Goal: Task Accomplishment & Management: Manage account settings

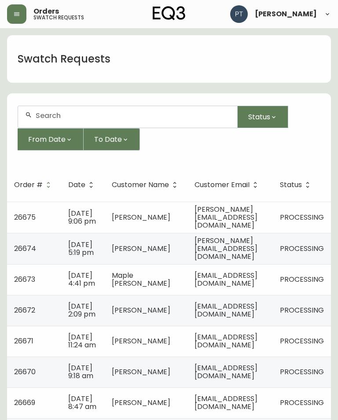
click at [111, 213] on td "[PERSON_NAME]" at bounding box center [146, 216] width 83 height 31
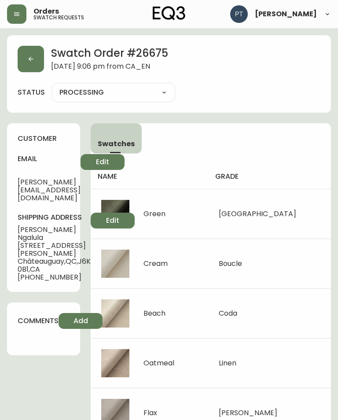
click at [24, 55] on button "button" at bounding box center [31, 59] width 26 height 26
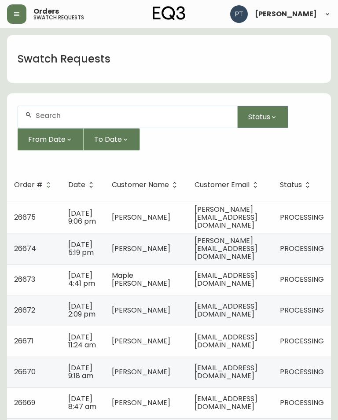
click at [208, 263] on td "[PERSON_NAME][EMAIL_ADDRESS][DOMAIN_NAME]" at bounding box center [229, 248] width 85 height 31
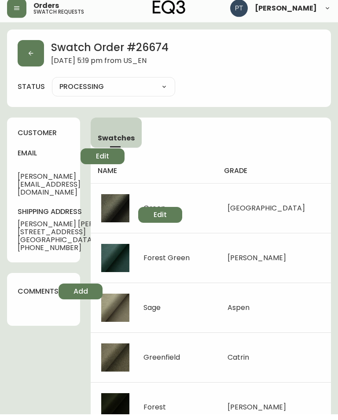
scroll to position [4, 0]
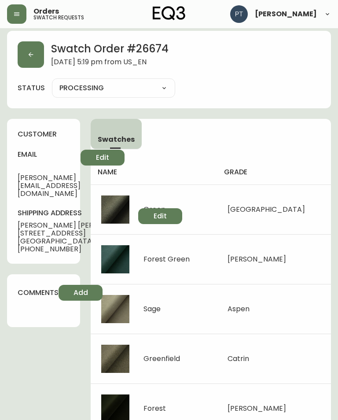
click at [31, 50] on button "button" at bounding box center [31, 54] width 26 height 26
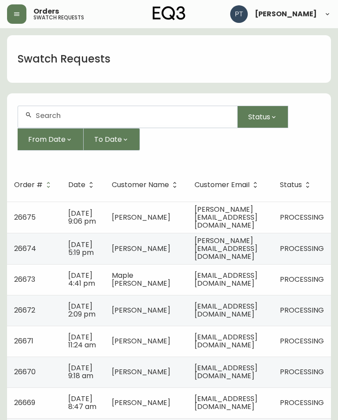
click at [234, 288] on span "[EMAIL_ADDRESS][DOMAIN_NAME]" at bounding box center [225, 279] width 63 height 18
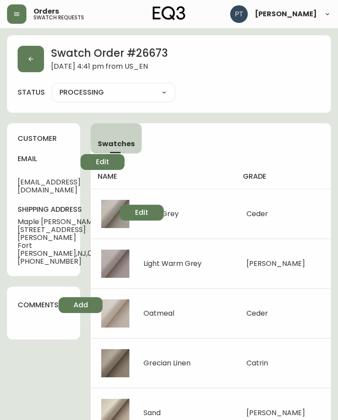
click at [38, 59] on button "button" at bounding box center [31, 59] width 26 height 26
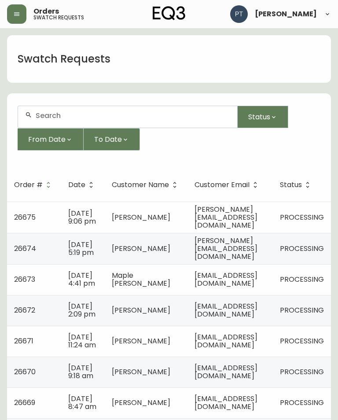
click at [241, 317] on span "[EMAIL_ADDRESS][DOMAIN_NAME]" at bounding box center [225, 310] width 63 height 18
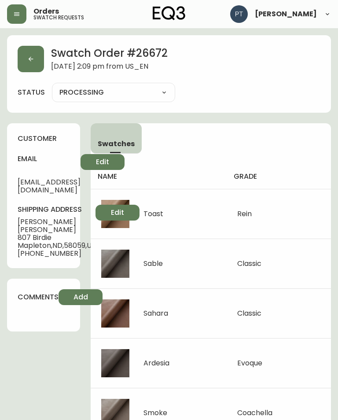
click at [24, 57] on button "button" at bounding box center [31, 59] width 26 height 26
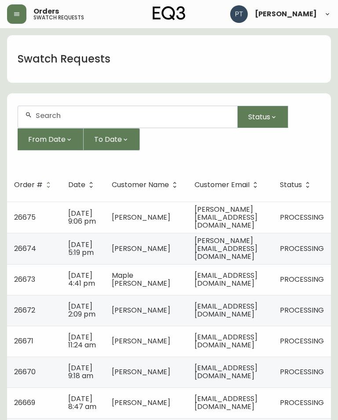
click at [99, 349] on td "[DATE] 11:24 am" at bounding box center [83, 340] width 44 height 31
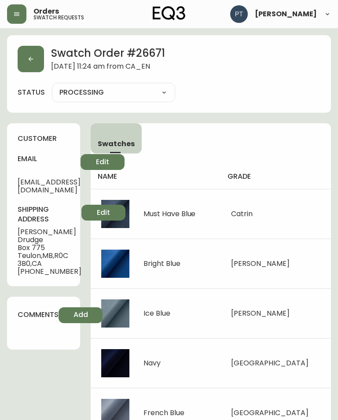
click at [30, 55] on button "button" at bounding box center [31, 59] width 26 height 26
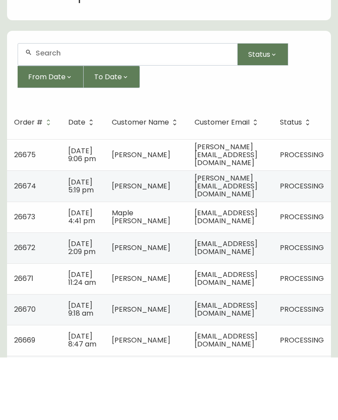
scroll to position [79, 0]
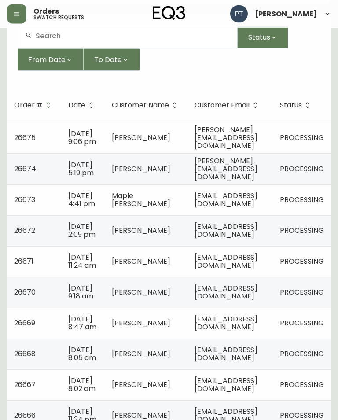
click at [239, 301] on span "[EMAIL_ADDRESS][DOMAIN_NAME]" at bounding box center [225, 292] width 63 height 18
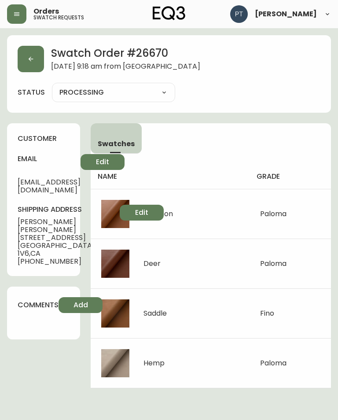
click at [43, 67] on button "button" at bounding box center [31, 59] width 26 height 26
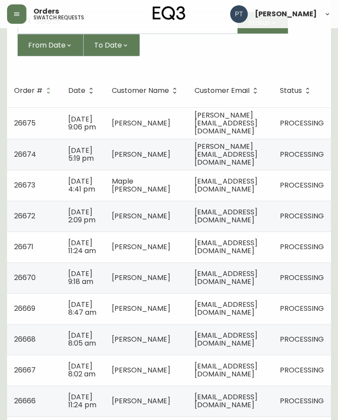
scroll to position [127, 0]
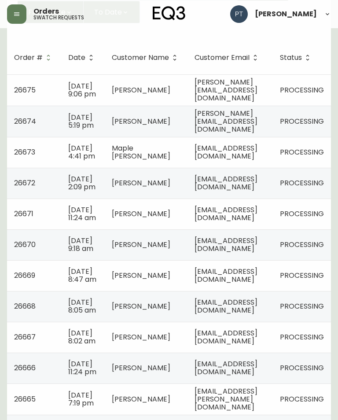
click at [246, 284] on span "[EMAIL_ADDRESS][DOMAIN_NAME]" at bounding box center [225, 275] width 63 height 18
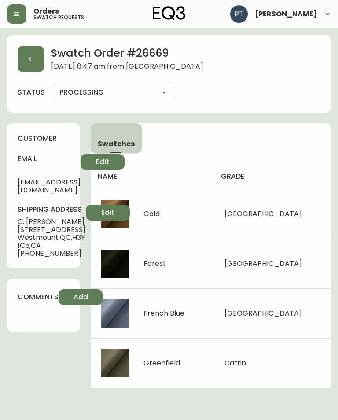
click at [31, 71] on button "button" at bounding box center [31, 59] width 26 height 26
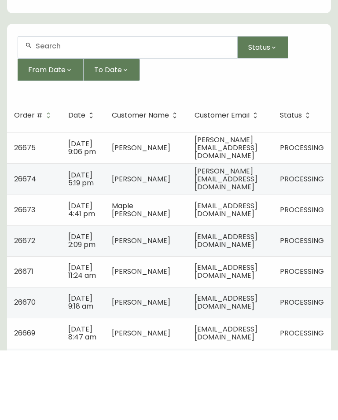
scroll to position [81, 0]
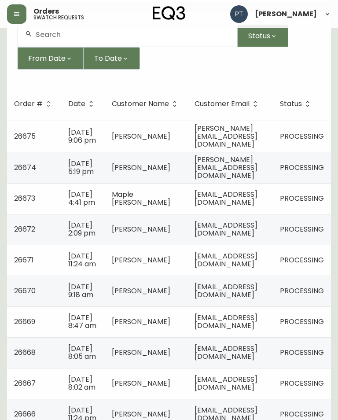
click at [239, 330] on span "[EMAIL_ADDRESS][DOMAIN_NAME]" at bounding box center [225, 321] width 63 height 18
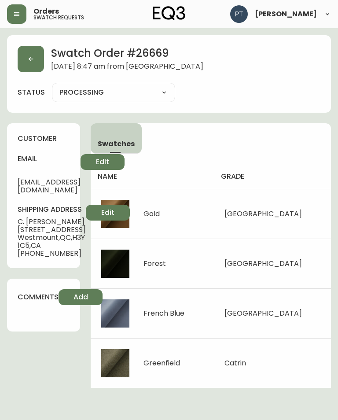
click at [26, 58] on button "button" at bounding box center [31, 59] width 26 height 26
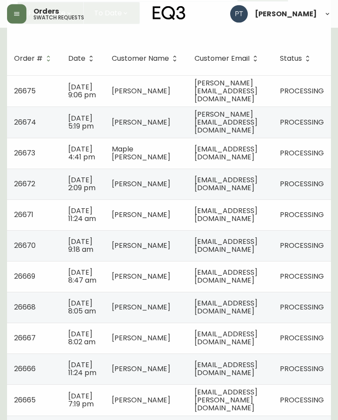
scroll to position [135, 0]
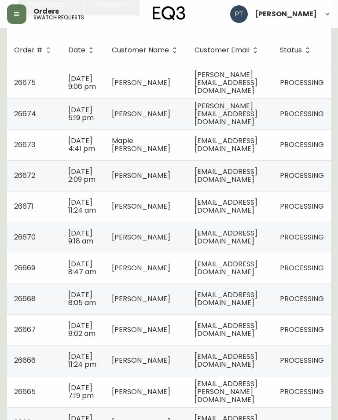
click at [249, 314] on td "[EMAIL_ADDRESS][DOMAIN_NAME]" at bounding box center [229, 298] width 85 height 31
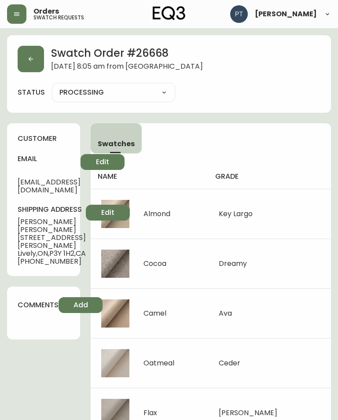
click at [35, 61] on button "button" at bounding box center [31, 59] width 26 height 26
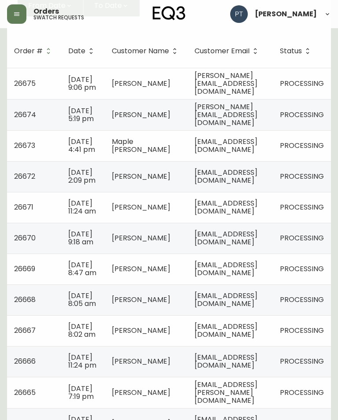
scroll to position [139, 0]
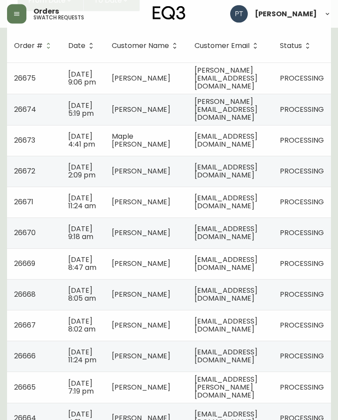
click at [234, 341] on td "[EMAIL_ADDRESS][DOMAIN_NAME]" at bounding box center [229, 325] width 85 height 31
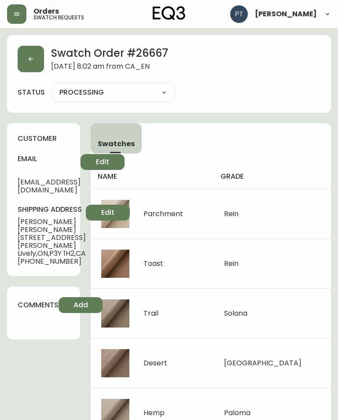
click at [36, 62] on button "button" at bounding box center [31, 59] width 26 height 26
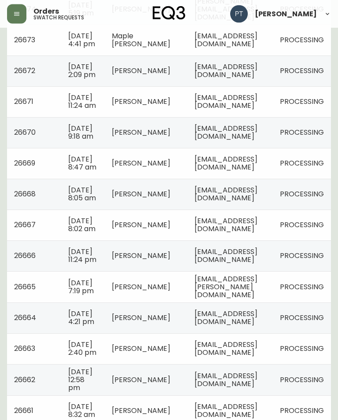
scroll to position [252, 0]
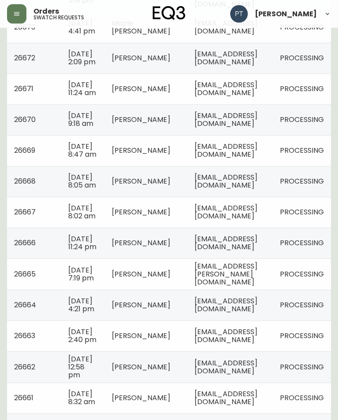
click at [251, 259] on td "[EMAIL_ADDRESS][DOMAIN_NAME]" at bounding box center [229, 243] width 85 height 31
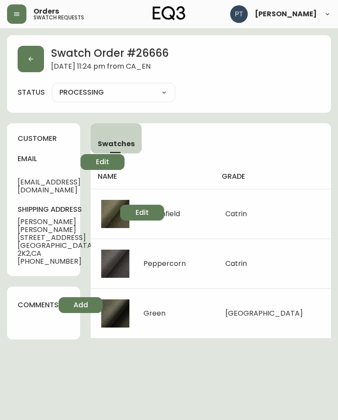
click at [24, 58] on button "button" at bounding box center [31, 59] width 26 height 26
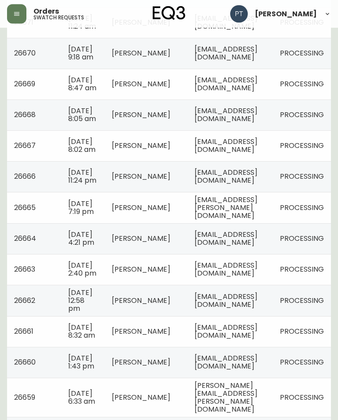
scroll to position [318, 0]
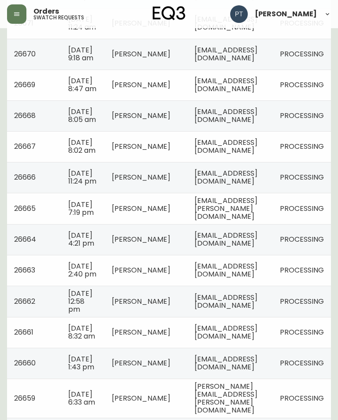
click at [254, 224] on td "[EMAIL_ADDRESS][PERSON_NAME][DOMAIN_NAME]" at bounding box center [229, 208] width 85 height 31
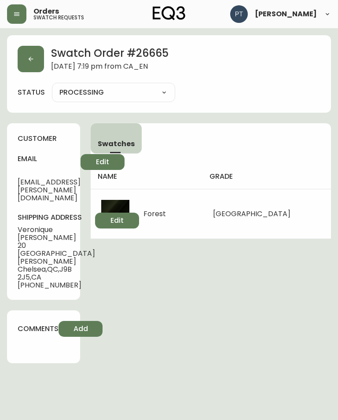
click at [25, 62] on button "button" at bounding box center [31, 59] width 26 height 26
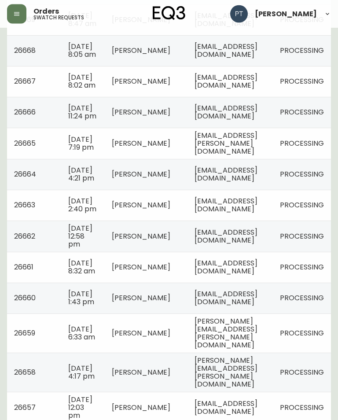
scroll to position [384, 0]
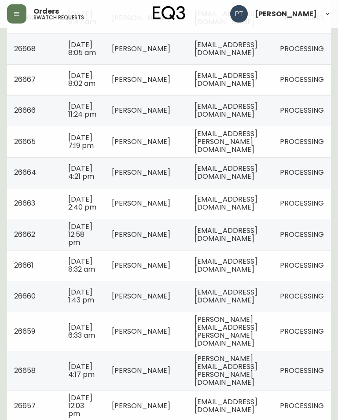
click at [233, 188] on td "[EMAIL_ADDRESS][DOMAIN_NAME]" at bounding box center [229, 172] width 85 height 31
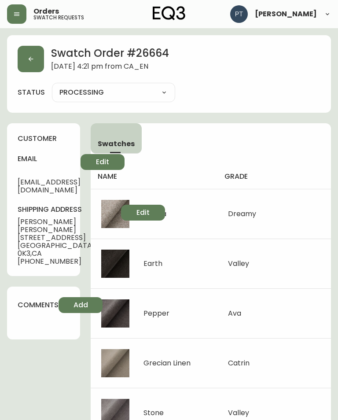
click at [35, 51] on button "button" at bounding box center [31, 59] width 26 height 26
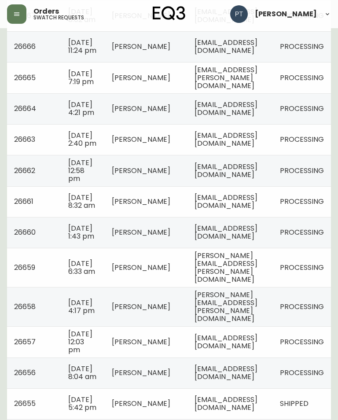
scroll to position [454, 0]
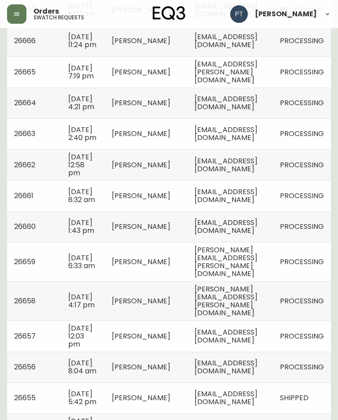
click at [257, 142] on span "[EMAIL_ADDRESS][DOMAIN_NAME]" at bounding box center [225, 133] width 63 height 18
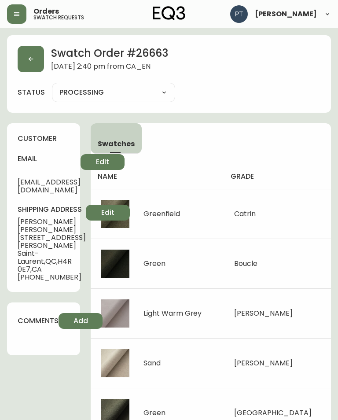
click at [42, 52] on button "button" at bounding box center [31, 59] width 26 height 26
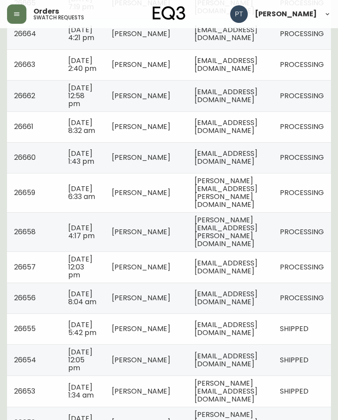
scroll to position [522, 0]
click at [273, 112] on td "[EMAIL_ADDRESS][DOMAIN_NAME]" at bounding box center [229, 96] width 85 height 31
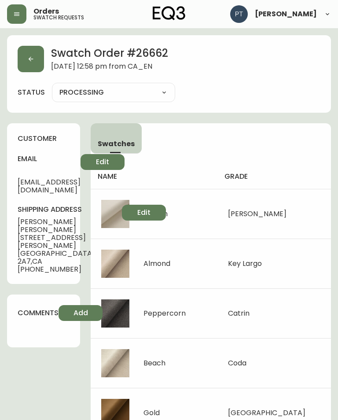
click at [33, 66] on button "button" at bounding box center [31, 59] width 26 height 26
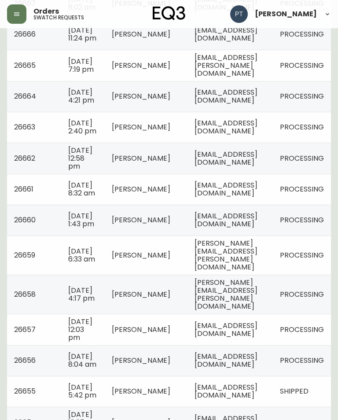
scroll to position [458, 0]
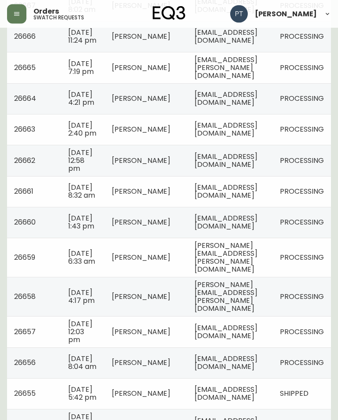
click at [250, 201] on span "[EMAIL_ADDRESS][DOMAIN_NAME]" at bounding box center [225, 192] width 63 height 18
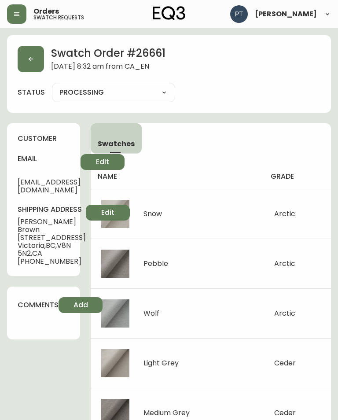
click at [33, 58] on icon "button" at bounding box center [30, 58] width 7 height 7
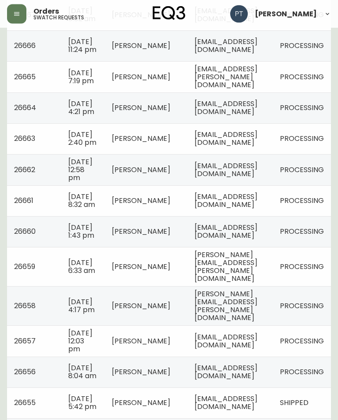
scroll to position [449, 0]
click at [246, 240] on span "[EMAIL_ADDRESS][DOMAIN_NAME]" at bounding box center [225, 231] width 63 height 18
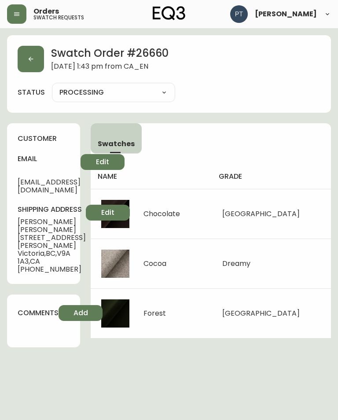
click at [31, 64] on button "button" at bounding box center [31, 59] width 26 height 26
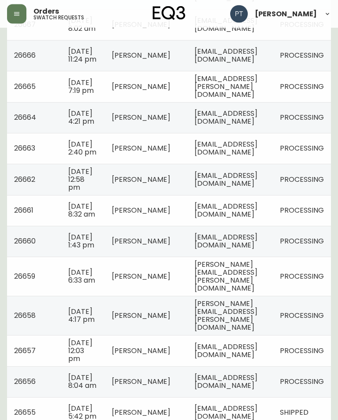
scroll to position [454, 0]
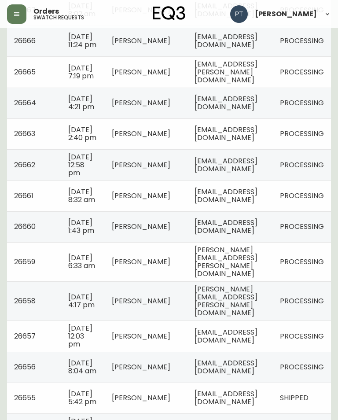
click at [232, 278] on span "[PERSON_NAME][EMAIL_ADDRESS][PERSON_NAME][DOMAIN_NAME]" at bounding box center [225, 262] width 63 height 34
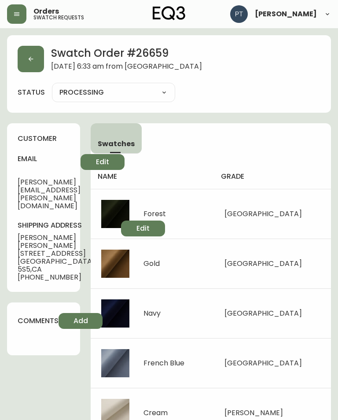
click at [27, 89] on label "status" at bounding box center [31, 93] width 27 height 10
click at [37, 52] on button "button" at bounding box center [31, 59] width 26 height 26
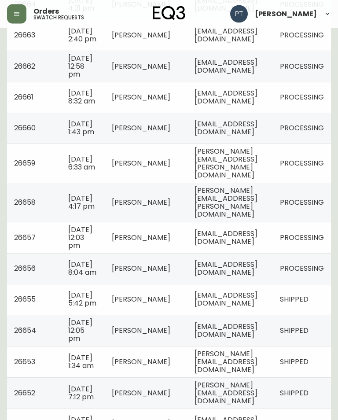
scroll to position [552, 0]
click at [241, 219] on span "[PERSON_NAME][EMAIL_ADDRESS][PERSON_NAME][DOMAIN_NAME]" at bounding box center [225, 202] width 63 height 34
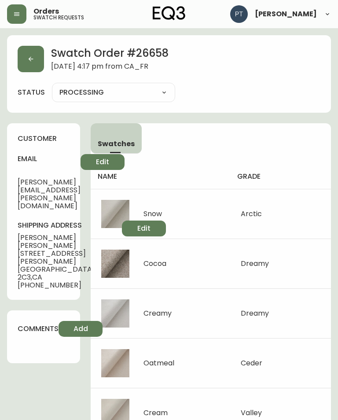
click at [33, 62] on icon "button" at bounding box center [30, 58] width 7 height 7
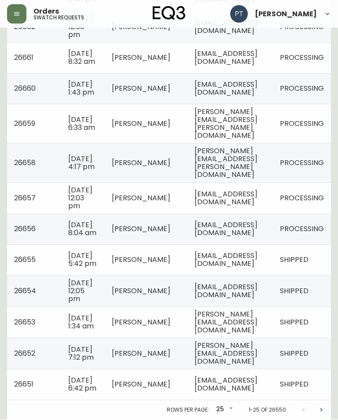
scroll to position [0, 47]
click at [245, 214] on td "[EMAIL_ADDRESS][DOMAIN_NAME]" at bounding box center [229, 198] width 85 height 31
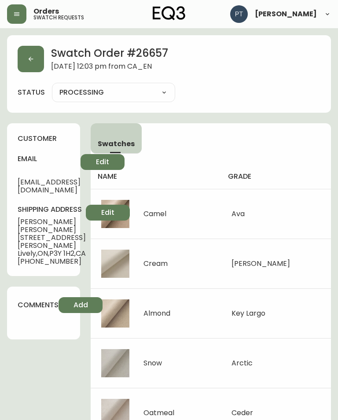
click at [29, 61] on icon "button" at bounding box center [30, 58] width 7 height 7
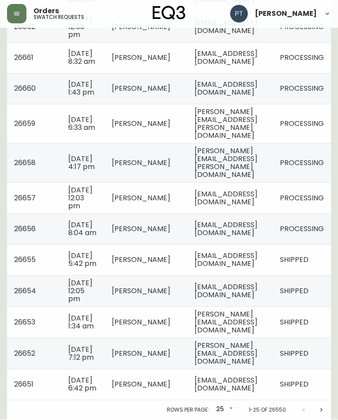
scroll to position [671, 0]
click at [268, 220] on td "[EMAIL_ADDRESS][DOMAIN_NAME]" at bounding box center [229, 229] width 85 height 31
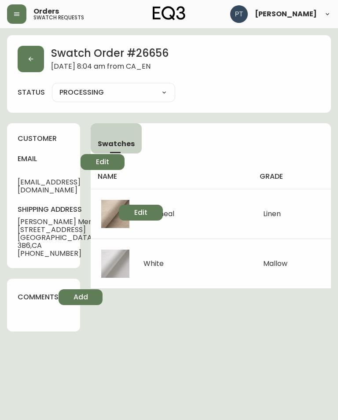
click at [33, 58] on icon "button" at bounding box center [30, 58] width 7 height 7
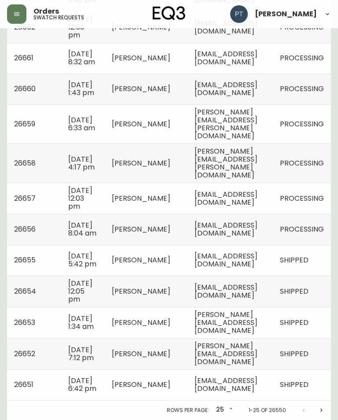
scroll to position [679, 0]
click at [304, 193] on span "PROCESSING" at bounding box center [302, 198] width 44 height 10
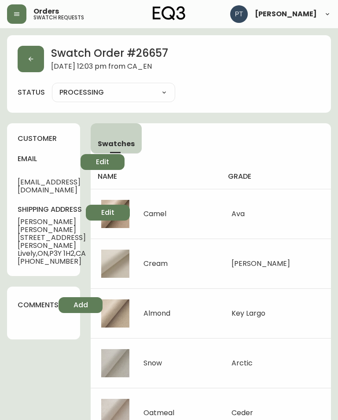
click at [28, 54] on button "button" at bounding box center [31, 59] width 26 height 26
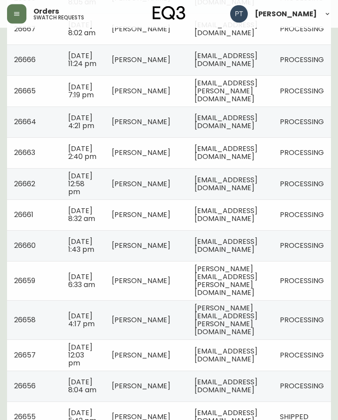
scroll to position [487, 0]
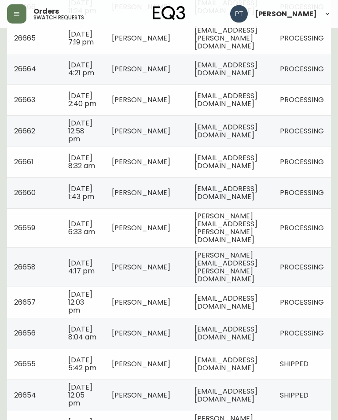
click at [273, 287] on td "[PERSON_NAME][EMAIL_ADDRESS][PERSON_NAME][DOMAIN_NAME]" at bounding box center [229, 267] width 85 height 39
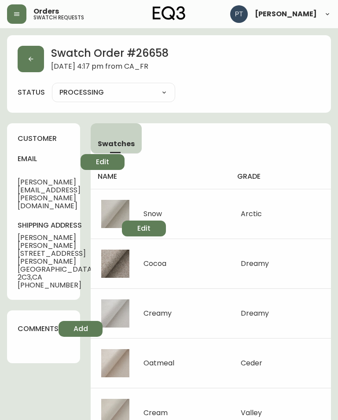
click at [30, 60] on icon "button" at bounding box center [31, 59] width 5 height 5
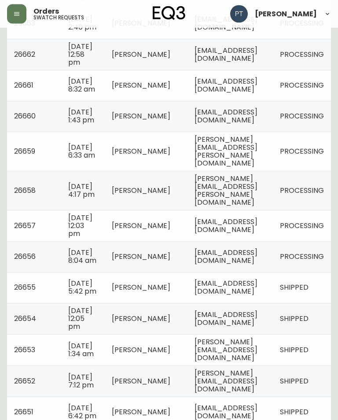
scroll to position [566, 0]
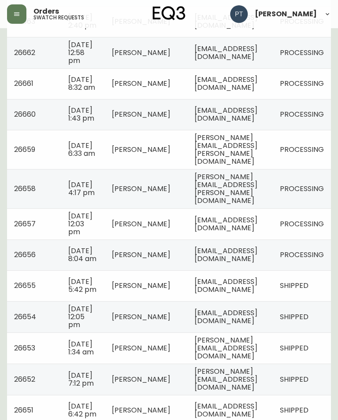
click at [247, 208] on td "[PERSON_NAME][EMAIL_ADDRESS][PERSON_NAME][DOMAIN_NAME]" at bounding box center [229, 188] width 85 height 39
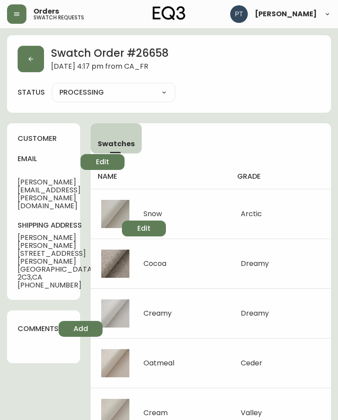
click at [52, 51] on h2 "Swatch Order # 26658" at bounding box center [109, 54] width 117 height 17
click at [33, 58] on icon "button" at bounding box center [30, 58] width 7 height 7
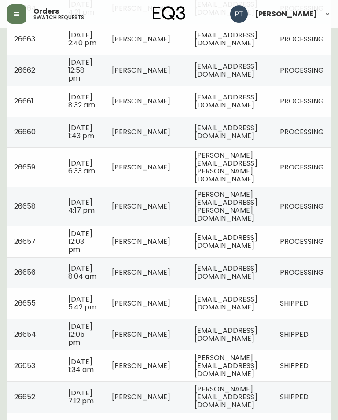
scroll to position [547, 0]
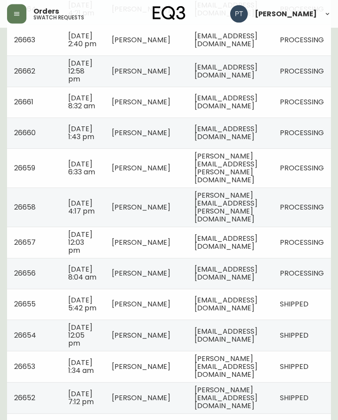
click at [257, 185] on span "[PERSON_NAME][EMAIL_ADDRESS][PERSON_NAME][DOMAIN_NAME]" at bounding box center [225, 168] width 63 height 34
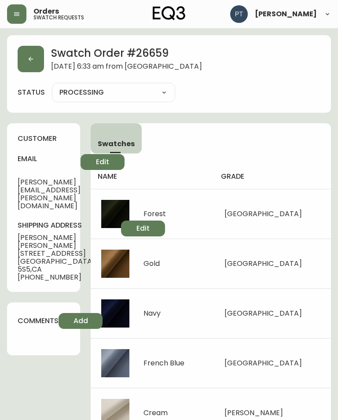
click at [37, 66] on button "button" at bounding box center [31, 59] width 26 height 26
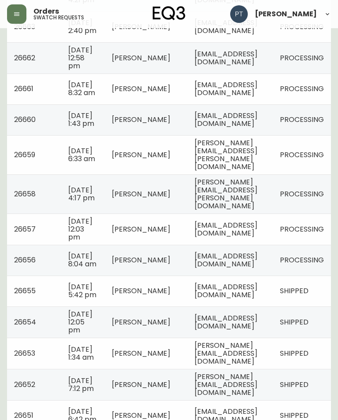
scroll to position [559, 0]
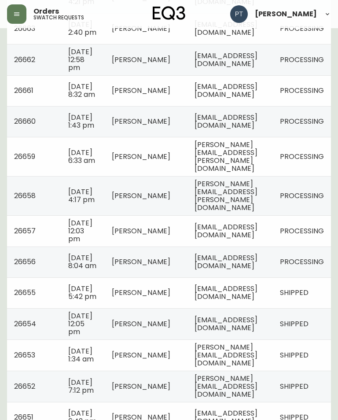
click at [297, 161] on span "PROCESSING" at bounding box center [302, 156] width 44 height 10
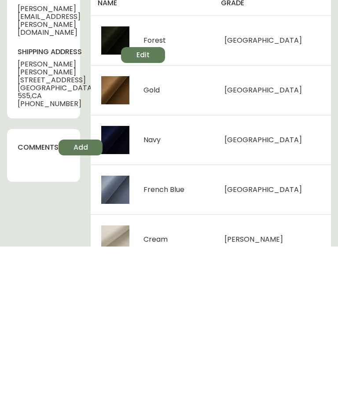
scroll to position [253, 0]
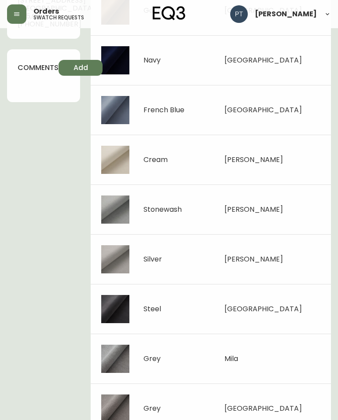
click at [20, 16] on button "button" at bounding box center [16, 13] width 19 height 19
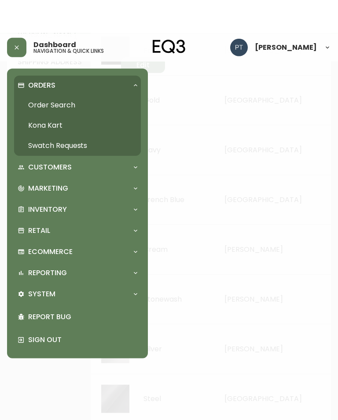
scroll to position [0, 0]
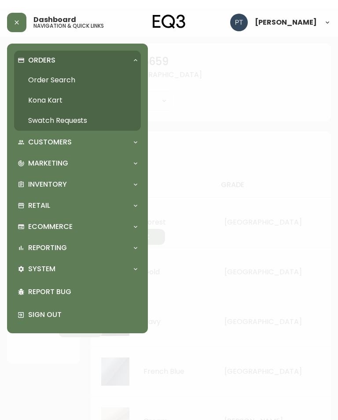
click at [201, 244] on div at bounding box center [169, 210] width 338 height 420
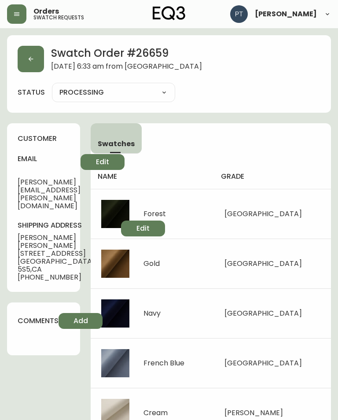
click at [22, 64] on button "button" at bounding box center [31, 59] width 26 height 26
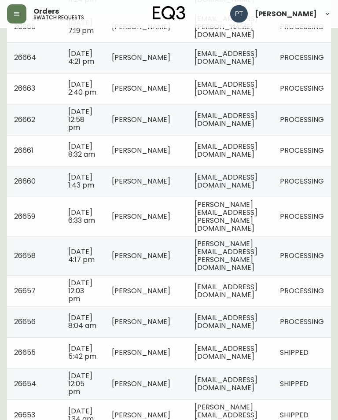
scroll to position [482, 0]
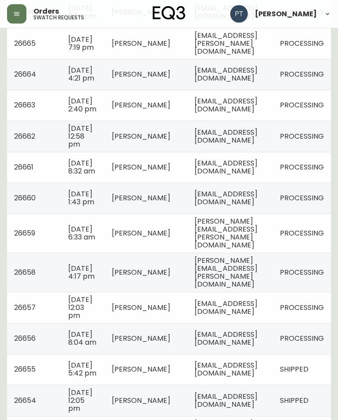
click at [272, 214] on td "[EMAIL_ADDRESS][DOMAIN_NAME]" at bounding box center [229, 198] width 85 height 31
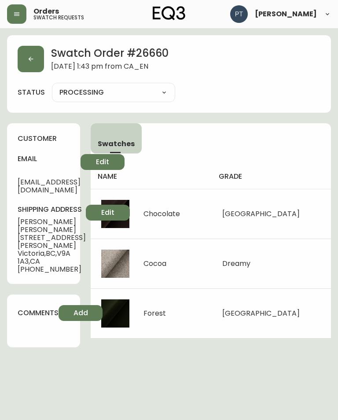
click at [30, 61] on icon "button" at bounding box center [31, 59] width 5 height 5
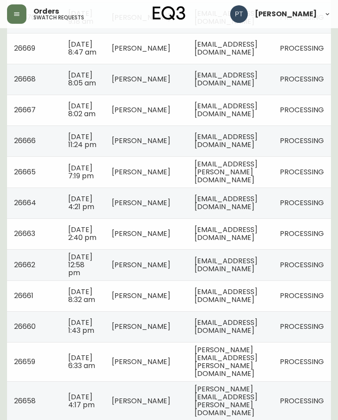
scroll to position [372, 0]
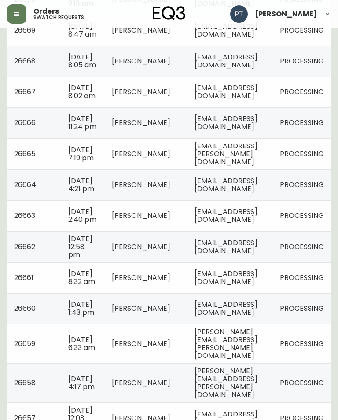
click at [245, 293] on td "[EMAIL_ADDRESS][DOMAIN_NAME]" at bounding box center [229, 277] width 85 height 31
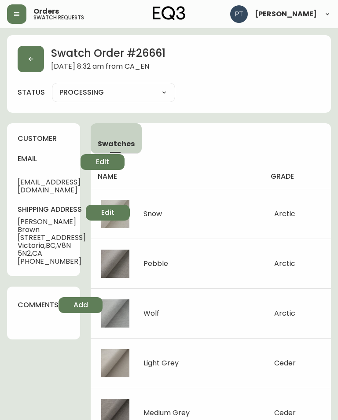
click at [30, 61] on icon "button" at bounding box center [30, 58] width 7 height 7
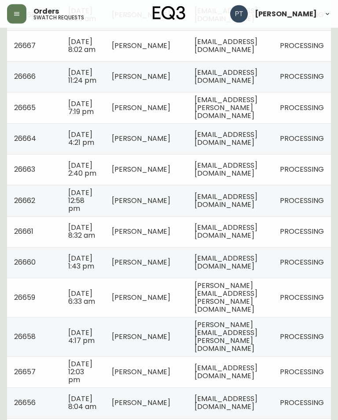
scroll to position [420, 0]
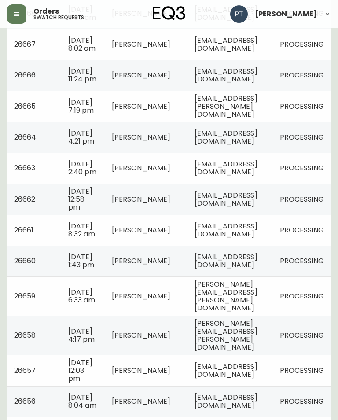
click at [263, 245] on td "[EMAIL_ADDRESS][DOMAIN_NAME]" at bounding box center [229, 230] width 85 height 31
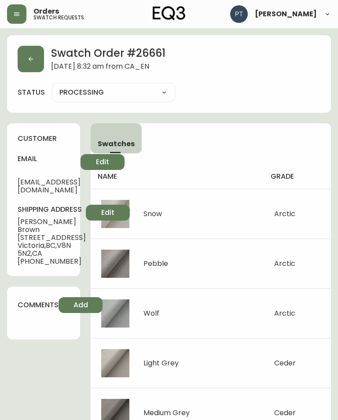
click at [35, 61] on button "button" at bounding box center [31, 59] width 26 height 26
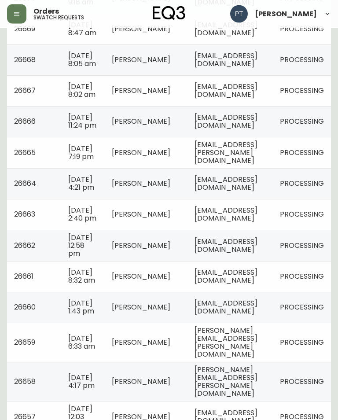
scroll to position [347, 0]
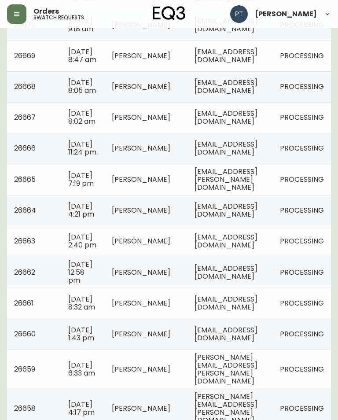
click at [237, 288] on td "[EMAIL_ADDRESS][DOMAIN_NAME]" at bounding box center [229, 271] width 85 height 31
